Goal: Communication & Community: Answer question/provide support

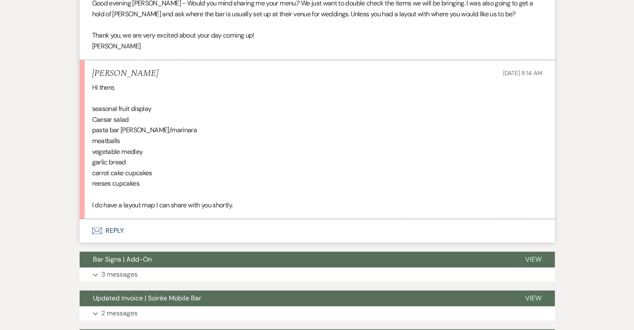
scroll to position [754, 0]
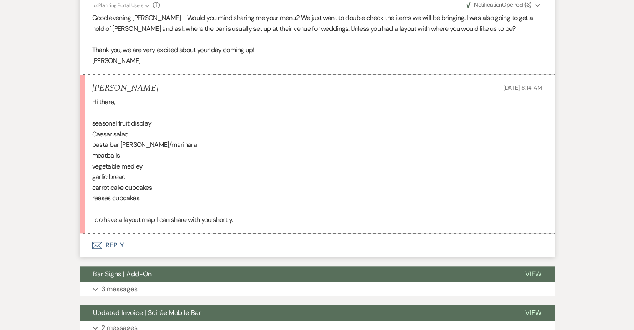
click at [113, 243] on button "Envelope Reply" at bounding box center [317, 244] width 475 height 23
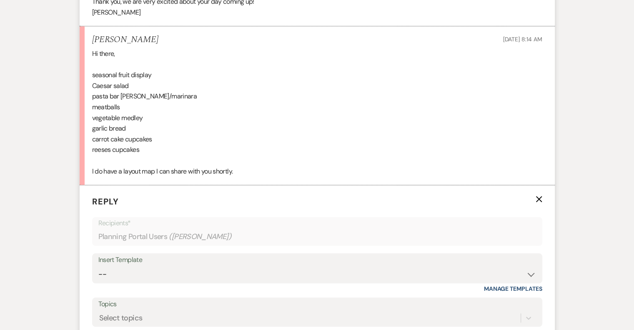
scroll to position [879, 0]
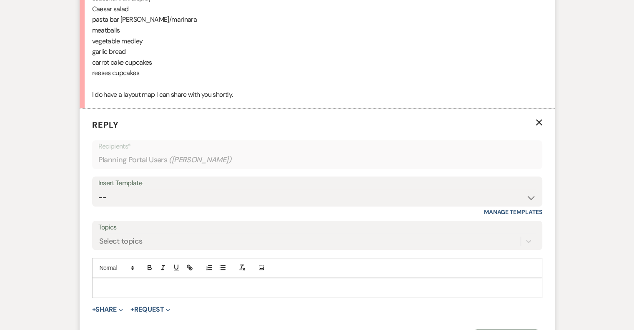
click at [111, 283] on p at bounding box center [317, 287] width 437 height 9
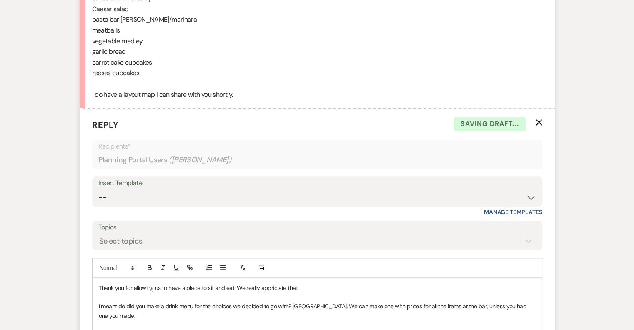
scroll to position [885, 0]
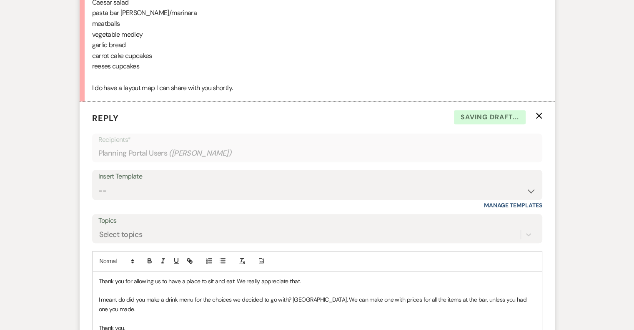
click at [316, 276] on p "Thank you for allowing us to have a place to sit and eat. We really appreciate …" at bounding box center [317, 280] width 437 height 9
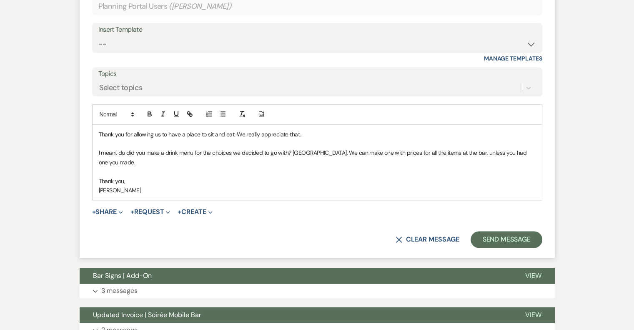
scroll to position [1032, 0]
click at [489, 234] on button "Send Message" at bounding box center [506, 239] width 71 height 17
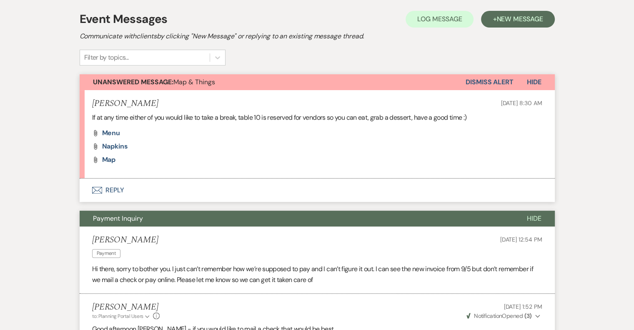
scroll to position [175, 0]
click at [110, 159] on span "Map" at bounding box center [109, 159] width 14 height 9
click at [109, 160] on span "Map" at bounding box center [109, 159] width 14 height 9
click at [120, 144] on span "Napkins" at bounding box center [115, 145] width 26 height 9
click at [113, 133] on span "Menu" at bounding box center [111, 132] width 18 height 9
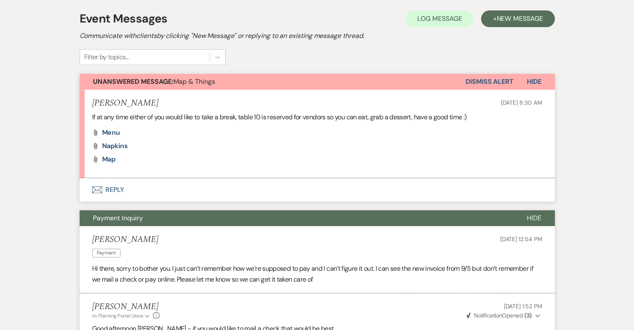
click at [118, 188] on button "Envelope Reply" at bounding box center [317, 189] width 475 height 23
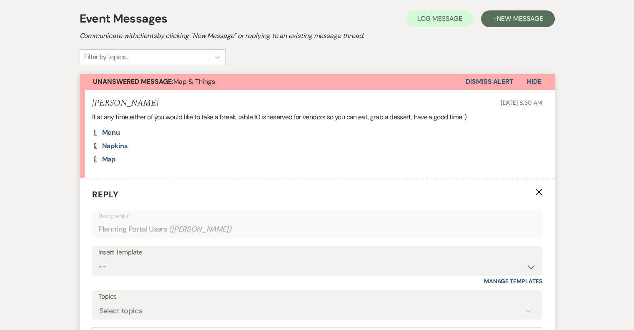
click at [533, 78] on span "Hide" at bounding box center [534, 81] width 15 height 9
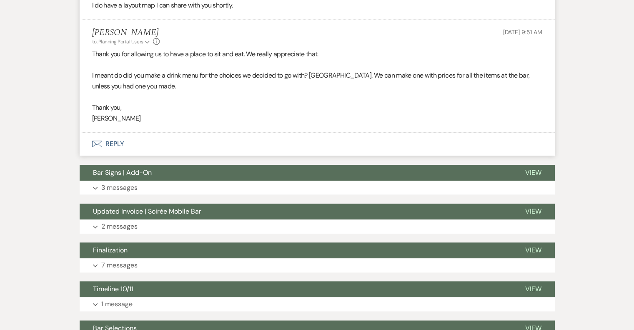
scroll to position [801, 0]
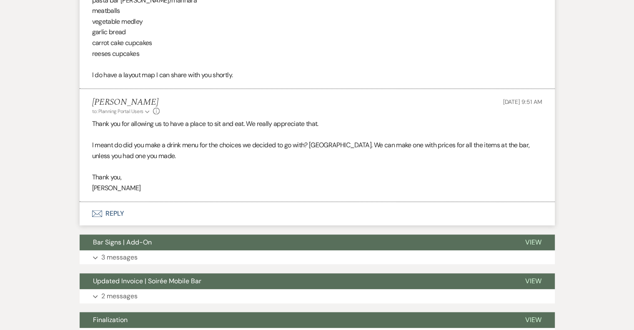
click at [111, 212] on button "Envelope Reply" at bounding box center [317, 213] width 475 height 23
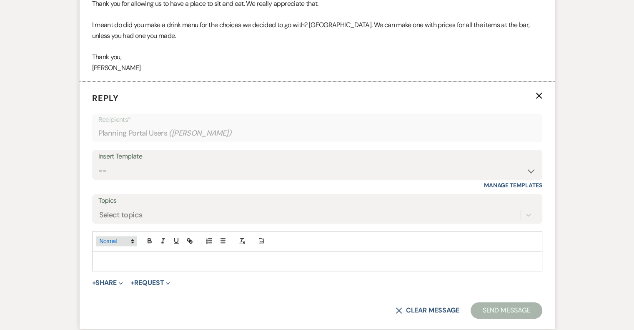
scroll to position [926, 0]
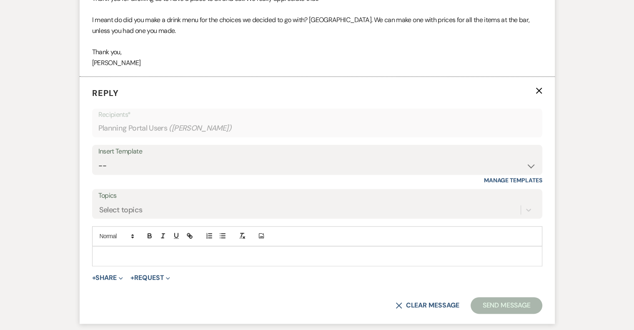
click at [131, 255] on p at bounding box center [317, 255] width 437 height 9
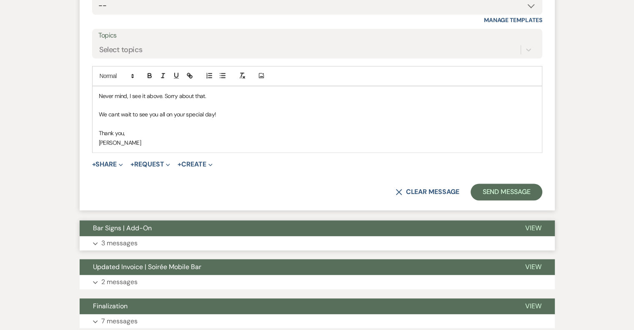
scroll to position [1092, 0]
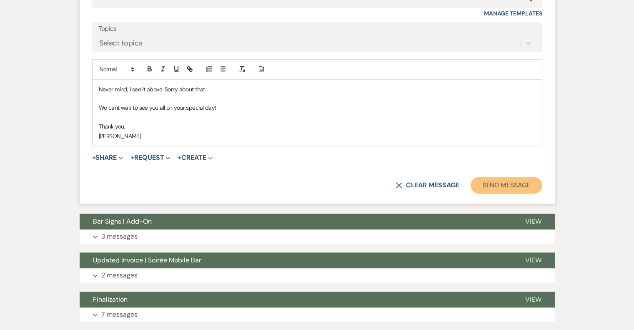
click at [492, 183] on button "Send Message" at bounding box center [506, 185] width 71 height 17
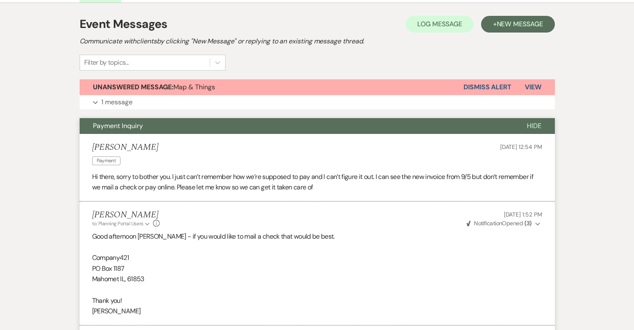
scroll to position [0, 0]
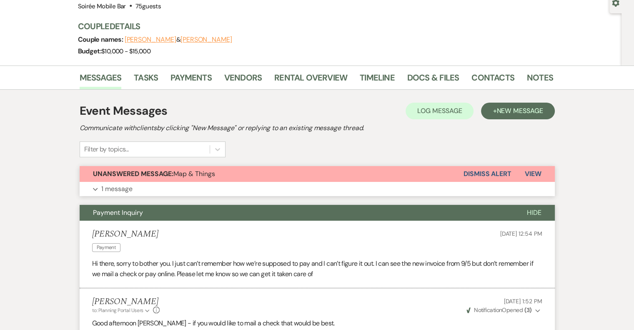
click at [178, 185] on button "Expand 1 message" at bounding box center [317, 189] width 475 height 14
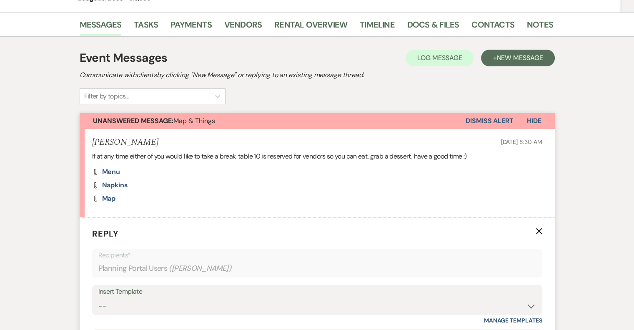
scroll to position [144, 0]
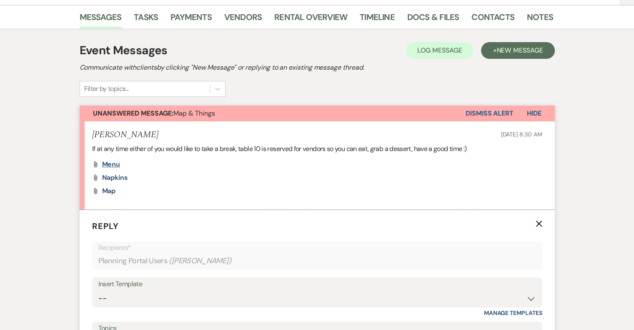
click at [112, 164] on span "Menu" at bounding box center [111, 164] width 18 height 9
